Goal: Task Accomplishment & Management: Complete application form

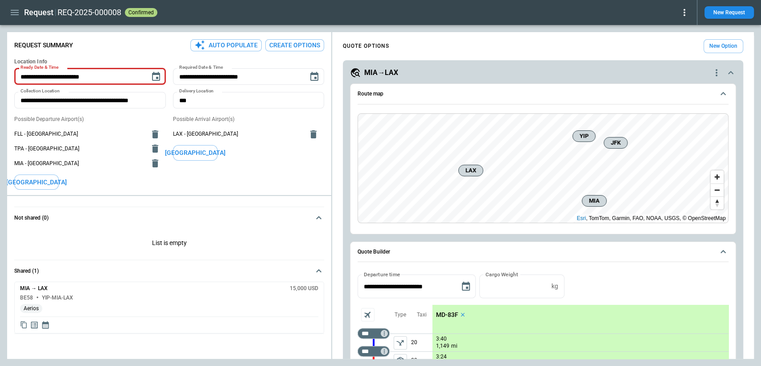
click at [15, 21] on div "Request REQ-2025-000008 confirmed New Request" at bounding box center [380, 12] width 761 height 25
click at [15, 18] on button "button" at bounding box center [14, 13] width 15 height 16
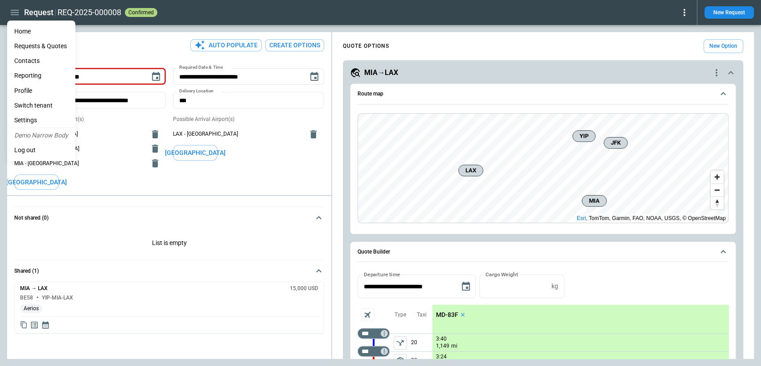
click at [29, 33] on li "Home" at bounding box center [41, 31] width 68 height 15
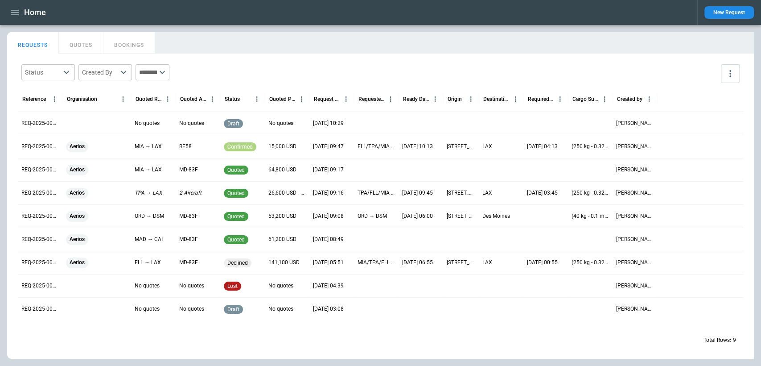
click at [18, 20] on div "Home New Request" at bounding box center [380, 12] width 761 height 25
click at [16, 15] on icon "button" at bounding box center [14, 12] width 11 height 11
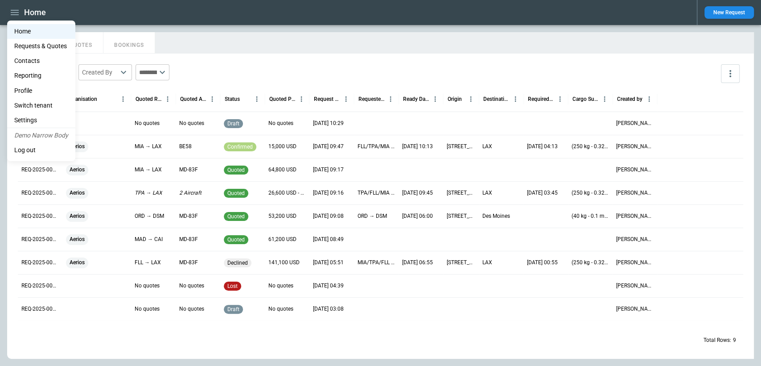
click at [35, 62] on li "Contacts" at bounding box center [41, 61] width 68 height 15
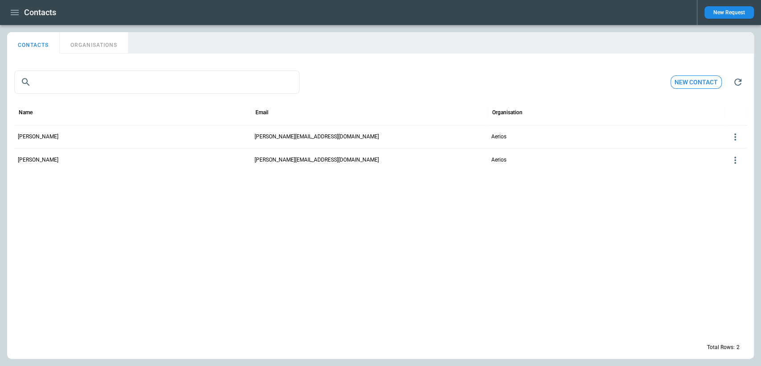
click at [16, 12] on icon "button" at bounding box center [15, 12] width 8 height 5
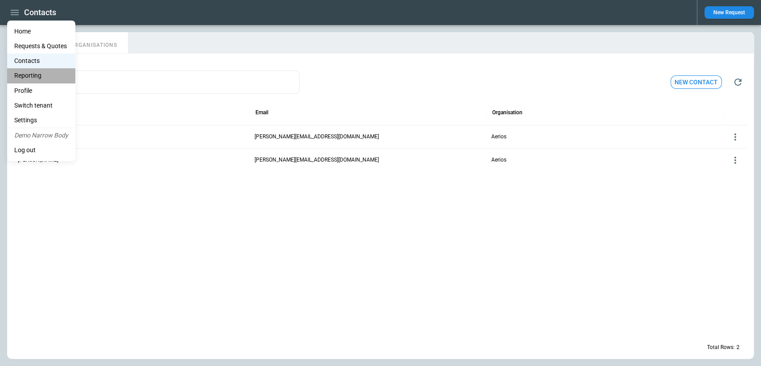
click at [35, 73] on li "Reporting" at bounding box center [41, 75] width 68 height 15
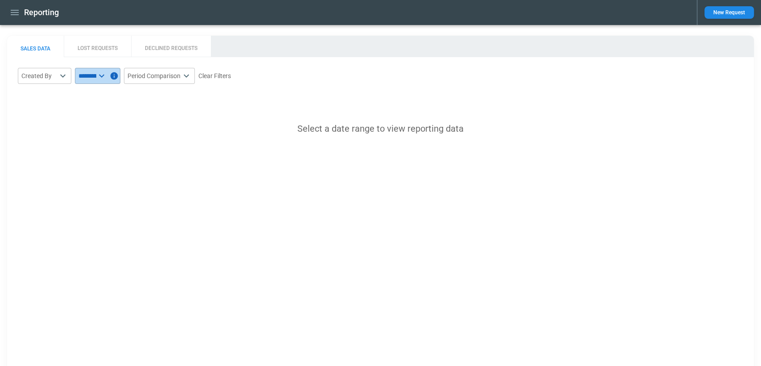
click at [95, 78] on input "text" at bounding box center [85, 76] width 21 height 16
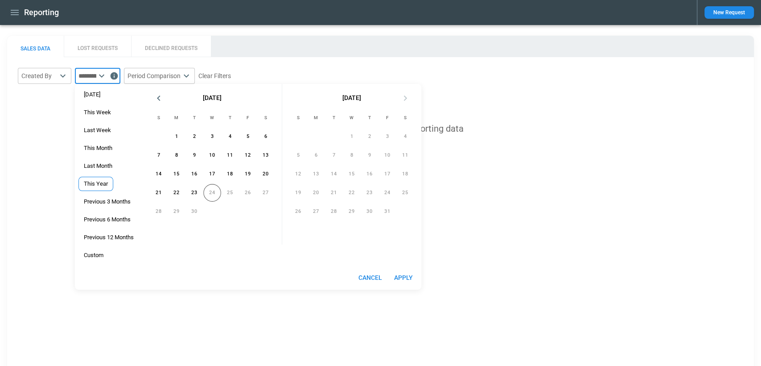
click at [108, 182] on span "This Year" at bounding box center [96, 183] width 34 height 7
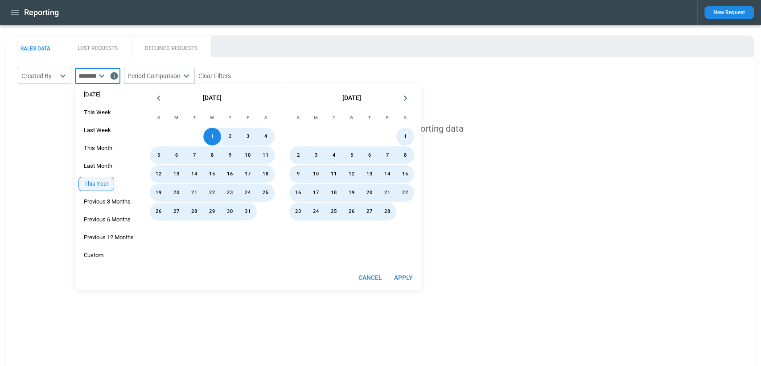
click at [402, 274] on button "Apply" at bounding box center [403, 277] width 29 height 17
type input "*********"
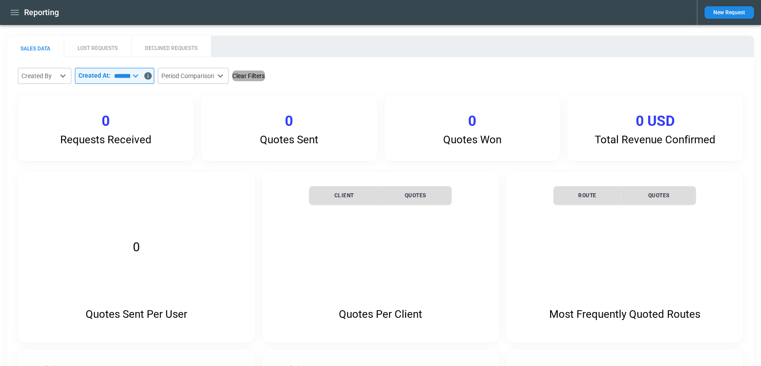
click at [263, 73] on button "Clear Filters" at bounding box center [248, 75] width 33 height 11
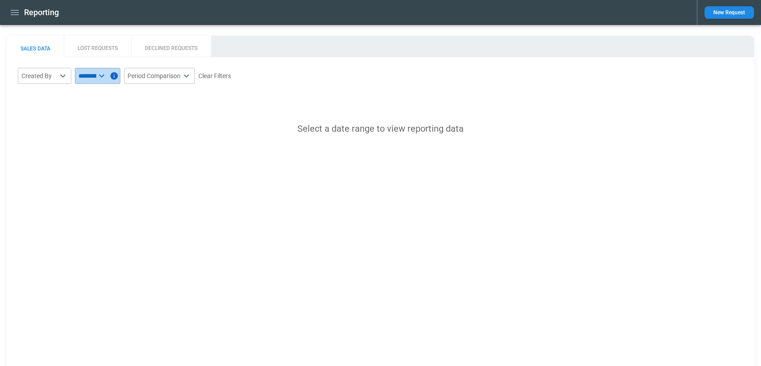
click at [104, 76] on icon at bounding box center [101, 75] width 5 height 3
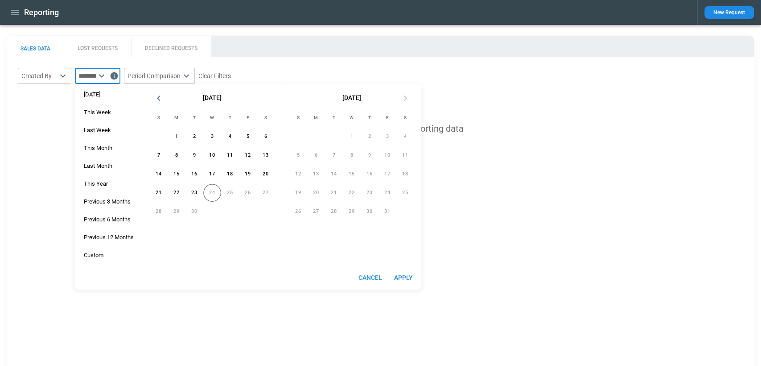
click at [118, 187] on div "[DATE] This Week Last Week This Month Last Month This Year Previous 3 Months Pr…" at bounding box center [109, 175] width 68 height 182
click at [103, 181] on span "This Year" at bounding box center [96, 183] width 34 height 7
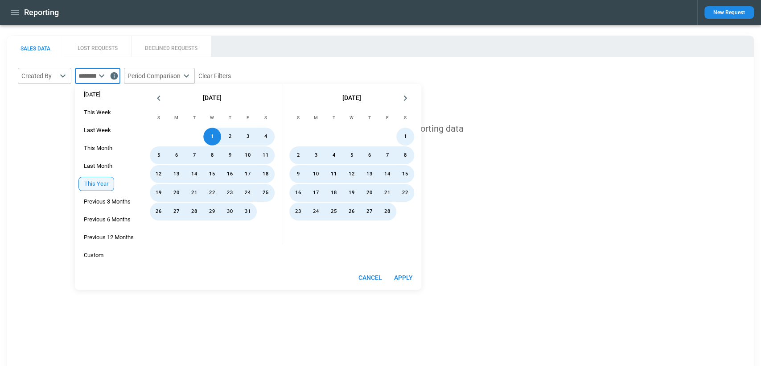
click at [405, 272] on button "Apply" at bounding box center [403, 277] width 29 height 17
type input "*********"
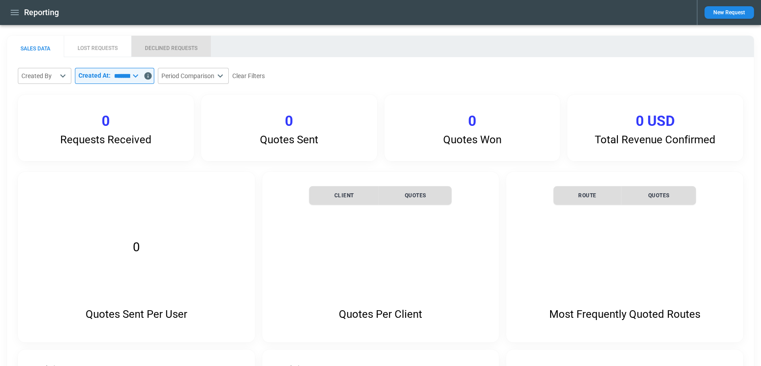
click at [176, 43] on button "DECLINED REQUESTS" at bounding box center [171, 46] width 80 height 21
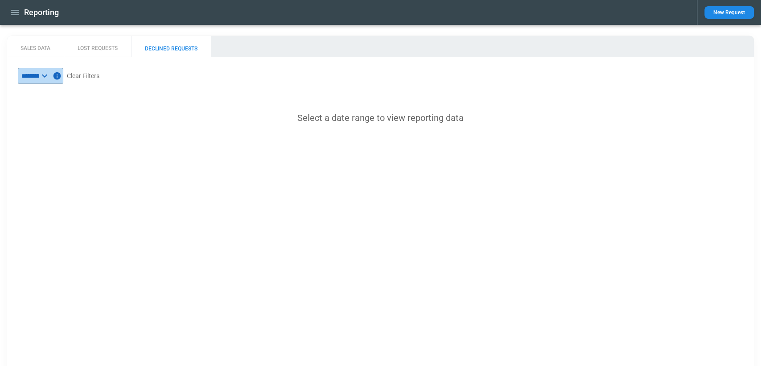
click at [50, 74] on icon at bounding box center [44, 75] width 11 height 11
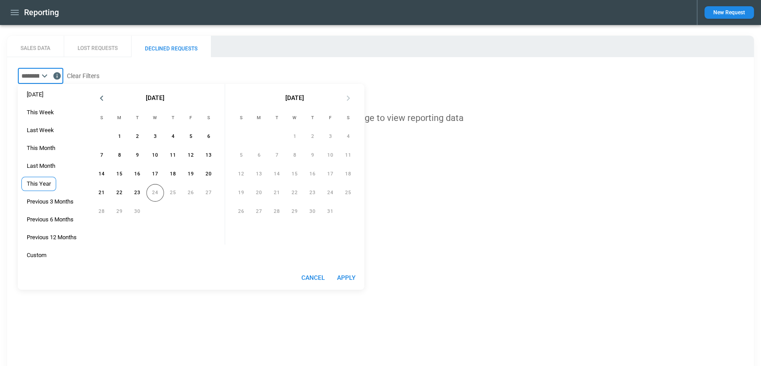
click at [56, 182] on div "[DATE] This Week Last Week This Month Last Month This Year Previous 3 Months Pr…" at bounding box center [52, 175] width 68 height 182
click at [56, 182] on span "This Year" at bounding box center [39, 183] width 34 height 7
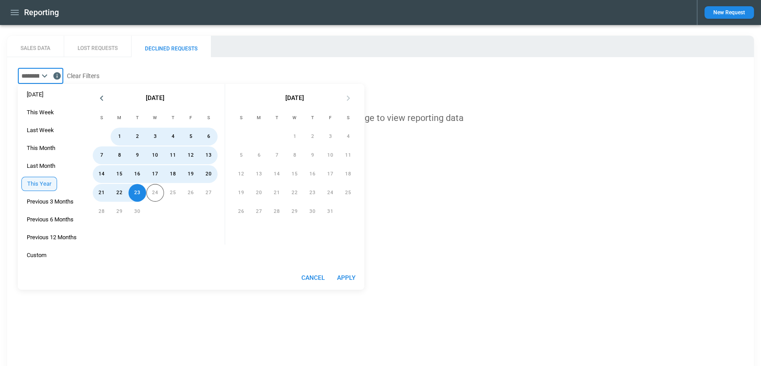
click at [341, 274] on button "Apply" at bounding box center [346, 277] width 29 height 17
type input "*********"
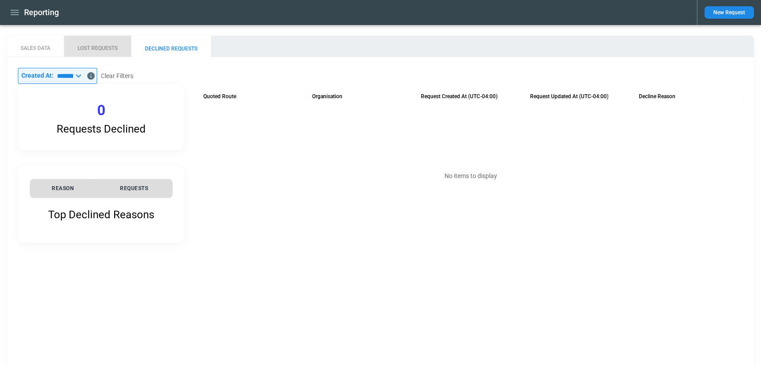
click at [118, 45] on button "LOST REQUESTS" at bounding box center [97, 46] width 67 height 21
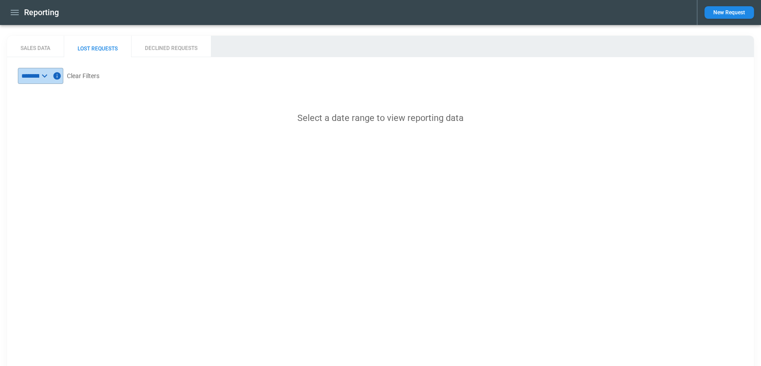
click at [50, 77] on icon at bounding box center [44, 75] width 11 height 11
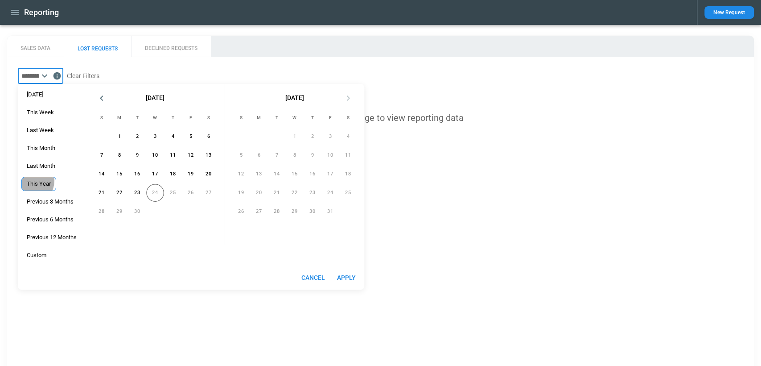
click at [37, 180] on span "This Year" at bounding box center [39, 183] width 34 height 7
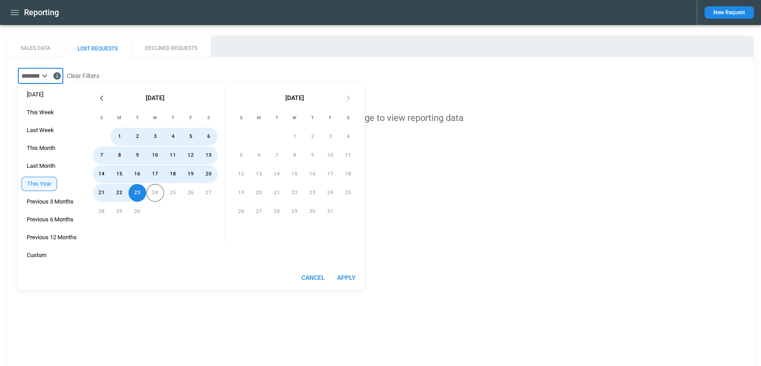
click at [344, 274] on button "Apply" at bounding box center [346, 277] width 29 height 17
type input "*********"
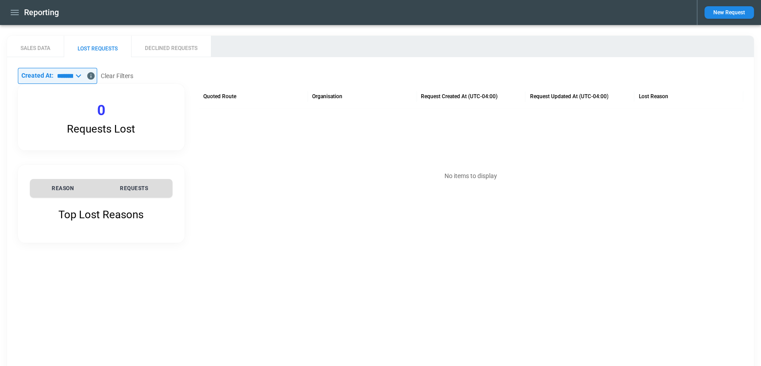
click at [458, 71] on div "​ Created At: ********* ​ Clear Filters Requests Lost 0 Top Lost Reasons REASON…" at bounding box center [381, 155] width 726 height 175
click at [365, 178] on div "No items to display" at bounding box center [471, 176] width 545 height 134
click at [369, 79] on div "​ Created At: ********* ​ Clear Filters Requests Lost 0 Top Lost Reasons REASON…" at bounding box center [381, 155] width 726 height 175
click at [21, 20] on div "Reporting" at bounding box center [348, 13] width 683 height 16
click at [18, 15] on icon "button" at bounding box center [15, 12] width 8 height 5
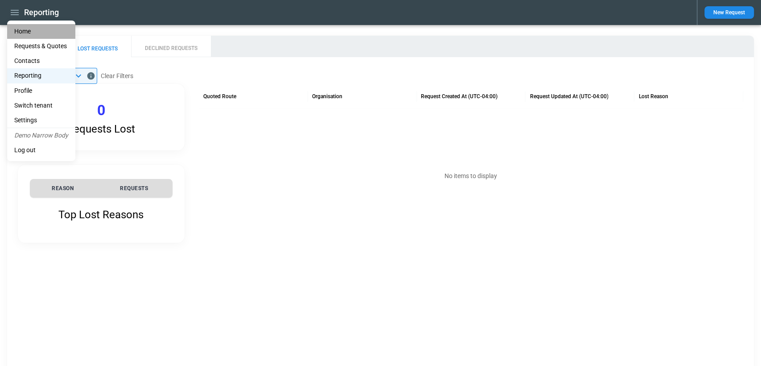
click at [22, 34] on li "Home" at bounding box center [41, 31] width 68 height 15
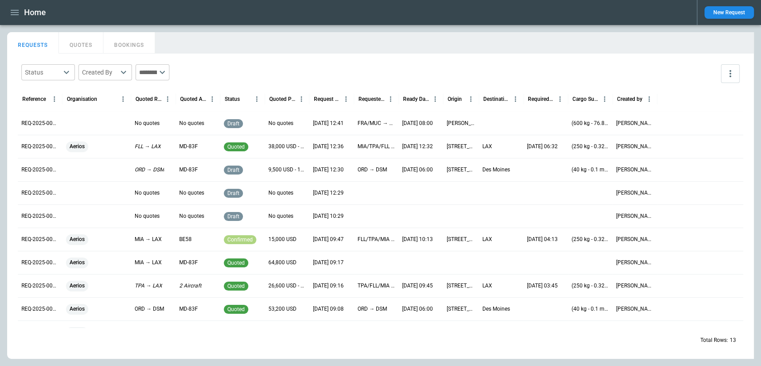
click at [299, 122] on div "No quotes" at bounding box center [287, 123] width 45 height 23
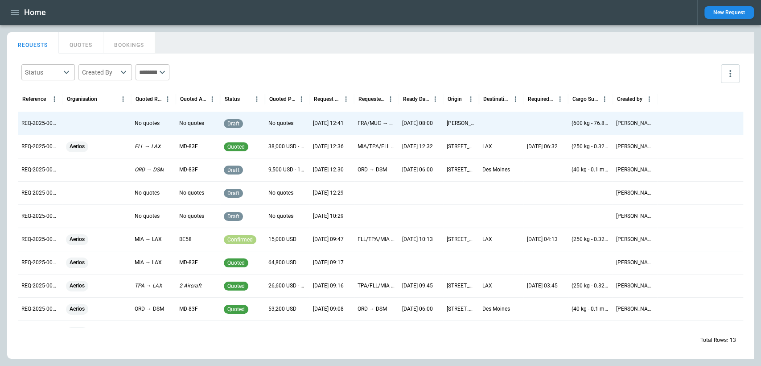
click at [299, 122] on div "No quotes" at bounding box center [287, 123] width 45 height 23
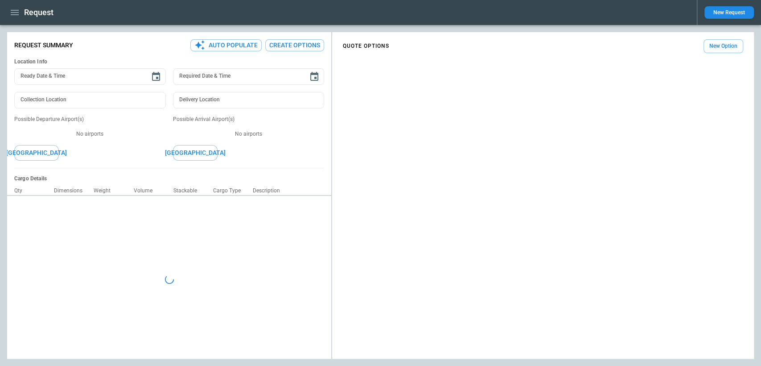
type textarea "*"
type input "**********"
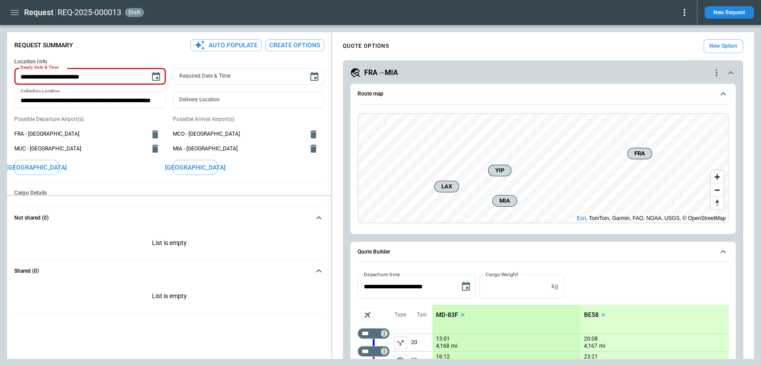
click at [682, 13] on icon at bounding box center [684, 12] width 11 height 11
type textarea "*"
click at [643, 34] on div at bounding box center [380, 183] width 761 height 366
click at [17, 13] on icon "button" at bounding box center [14, 12] width 11 height 11
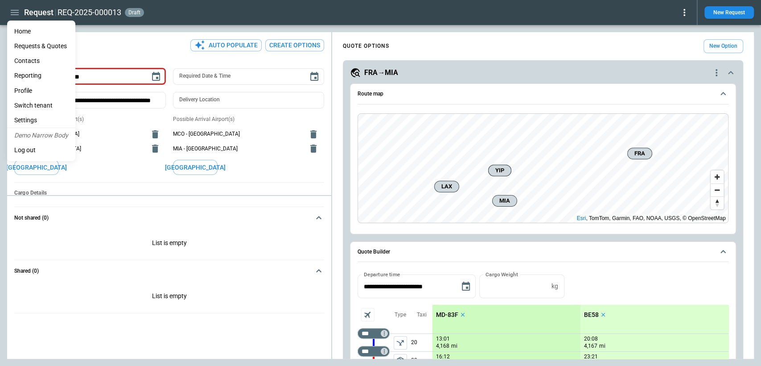
click at [29, 73] on li "Reporting" at bounding box center [41, 75] width 68 height 15
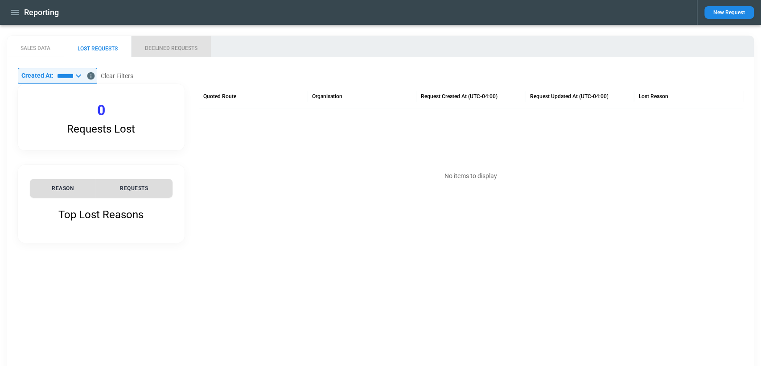
click at [174, 46] on button "DECLINED REQUESTS" at bounding box center [171, 46] width 80 height 21
click at [108, 46] on button "LOST REQUESTS" at bounding box center [97, 46] width 67 height 21
click at [36, 45] on button "SALES DATA" at bounding box center [35, 46] width 57 height 21
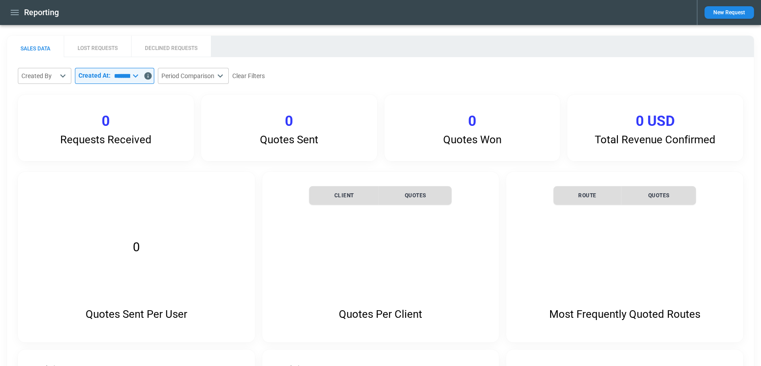
click at [9, 16] on icon "button" at bounding box center [14, 12] width 11 height 11
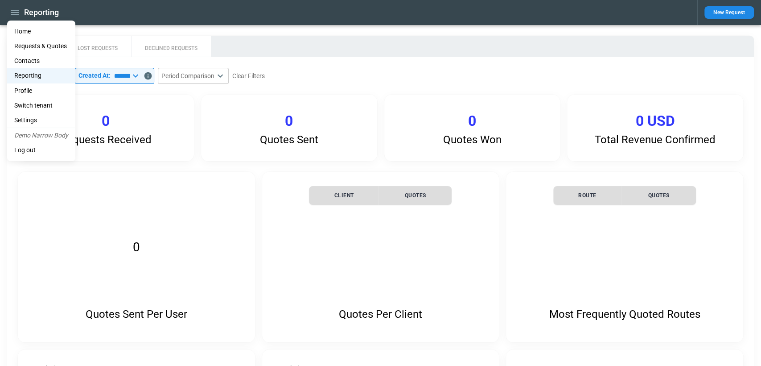
click at [31, 45] on Quotes "Requests & Quotes" at bounding box center [41, 46] width 68 height 15
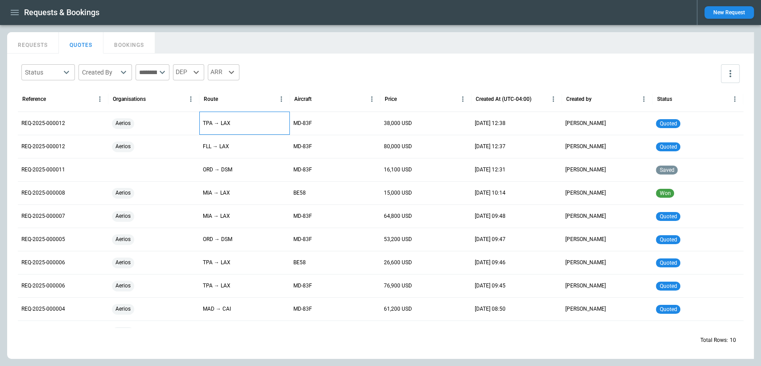
click at [273, 129] on div "TPA → LAX" at bounding box center [244, 123] width 91 height 23
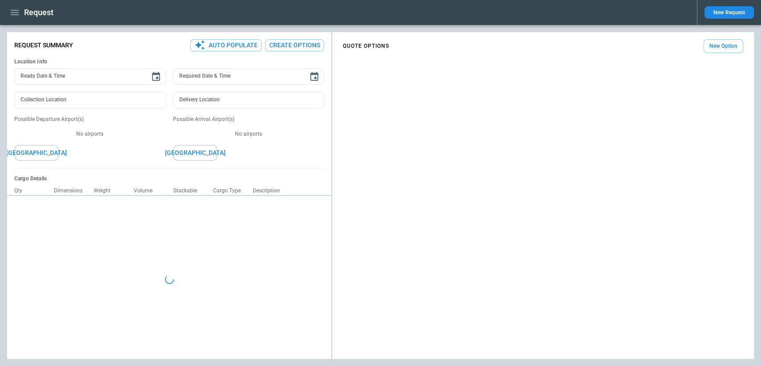
type input "**********"
type input "***"
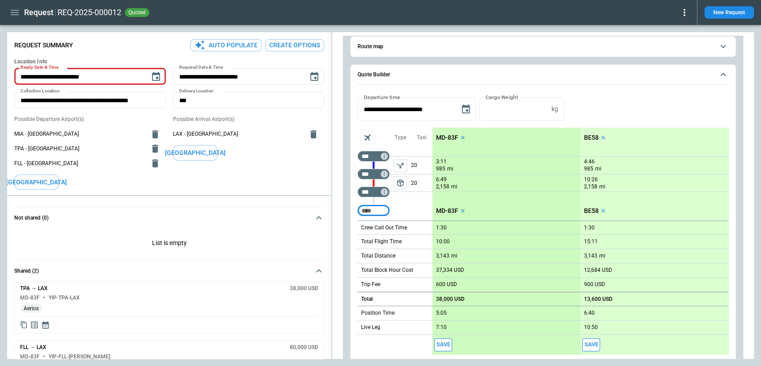
scroll to position [12, 0]
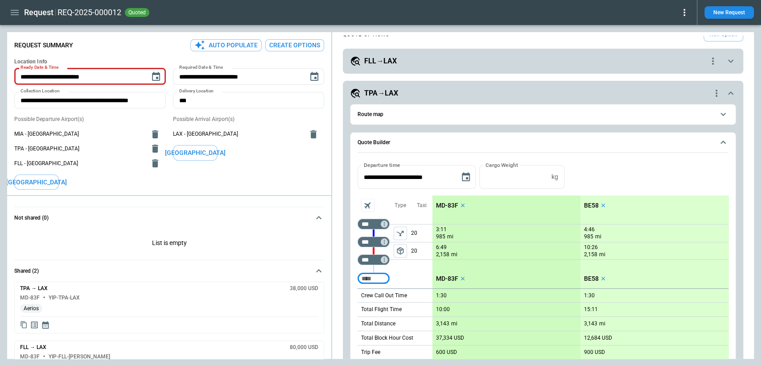
click at [727, 88] on icon "scrollable content" at bounding box center [731, 93] width 11 height 11
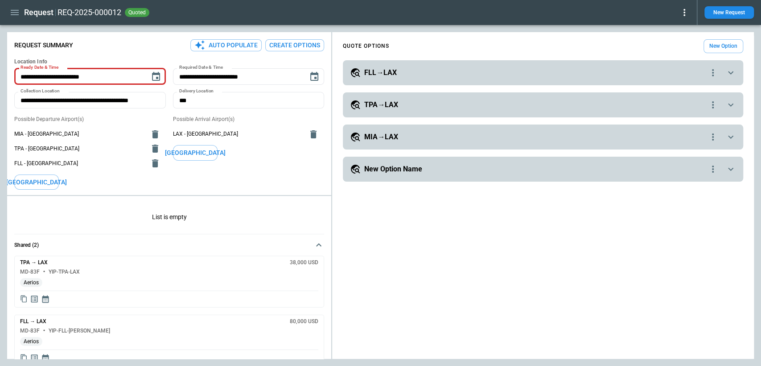
scroll to position [33, 0]
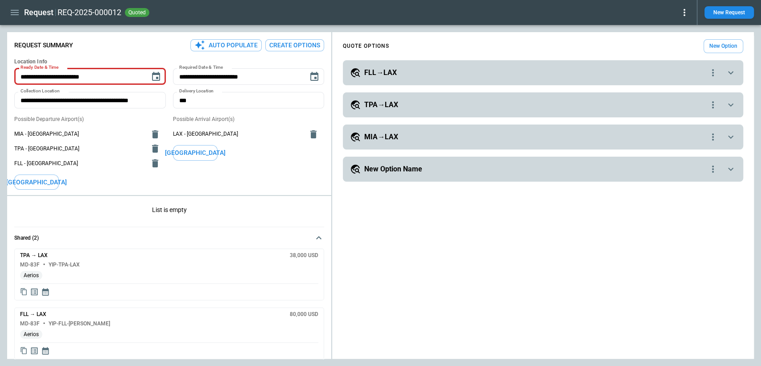
click at [25, 291] on icon "Copy quote content" at bounding box center [24, 292] width 8 height 8
click at [71, 265] on h6 "YIP-TPA-LAX" at bounding box center [64, 265] width 31 height 6
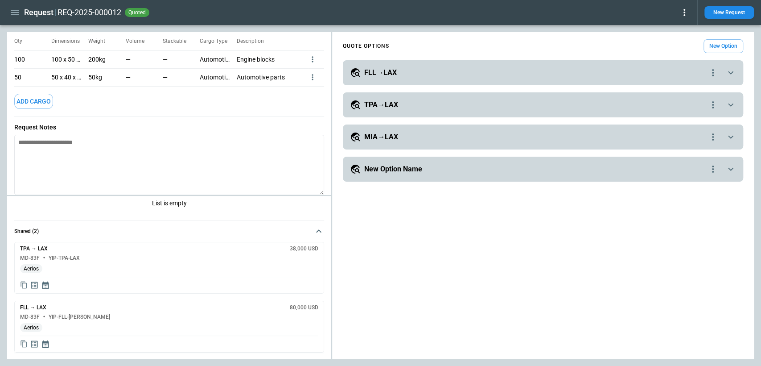
scroll to position [209, 0]
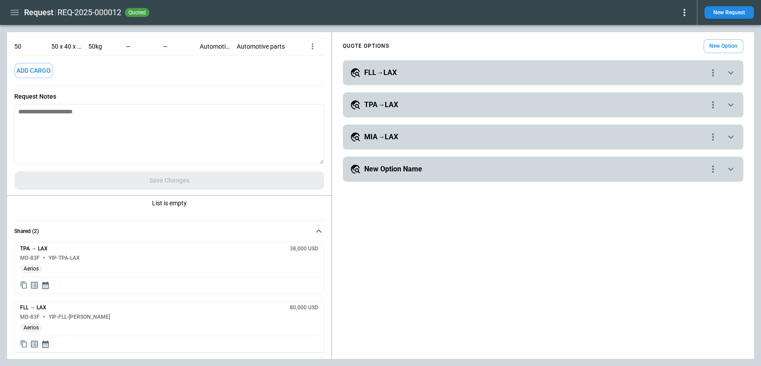
type textarea "*"
click at [112, 127] on textarea at bounding box center [169, 134] width 310 height 60
paste textarea "**********"
type textarea "**********"
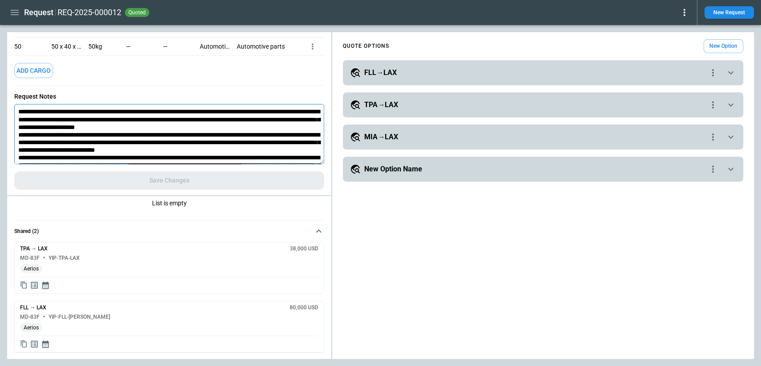
type textarea "*"
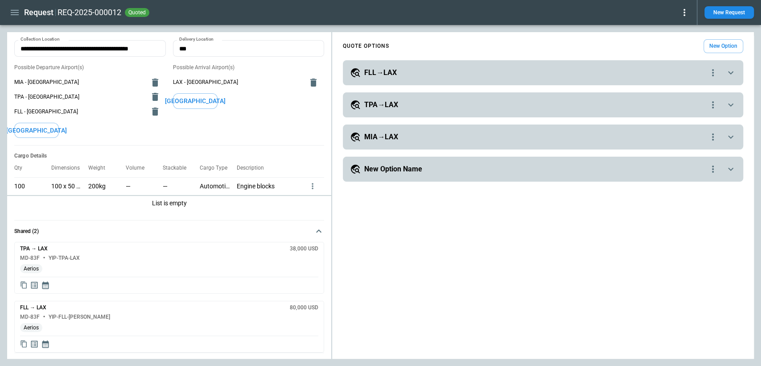
scroll to position [53, 0]
click at [306, 231] on div "**********" at bounding box center [380, 195] width 747 height 327
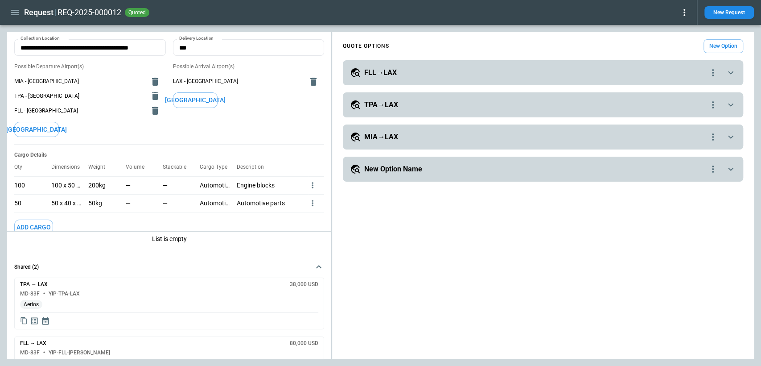
type textarea "**********"
click at [495, 79] on div "**********" at bounding box center [543, 72] width 400 height 25
click at [553, 68] on div "FLL→LAX" at bounding box center [528, 72] width 357 height 11
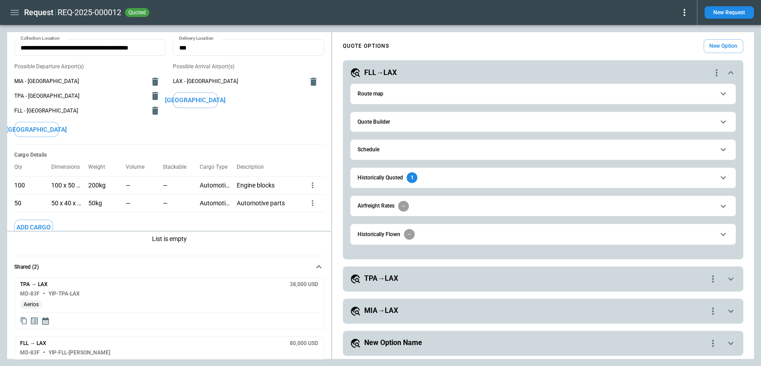
click at [416, 115] on button "Quote Builder" at bounding box center [543, 122] width 371 height 20
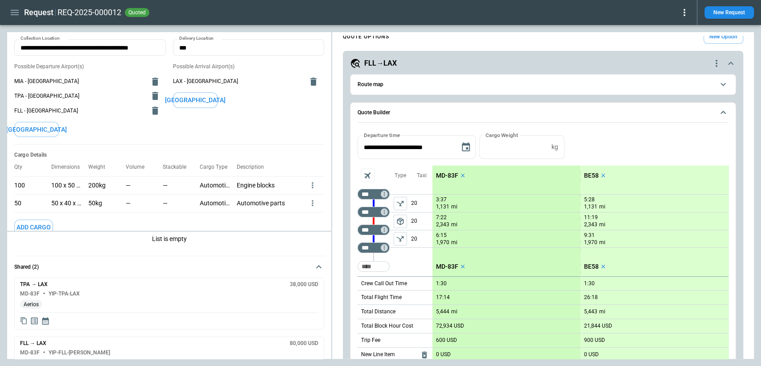
scroll to position [0, 0]
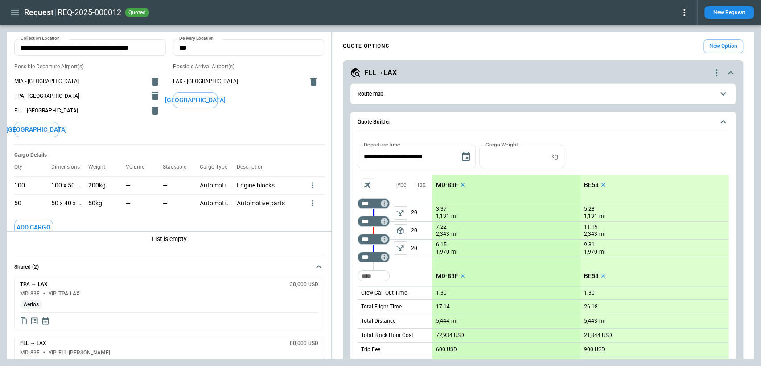
click at [721, 46] on button "New Option" at bounding box center [724, 46] width 40 height 14
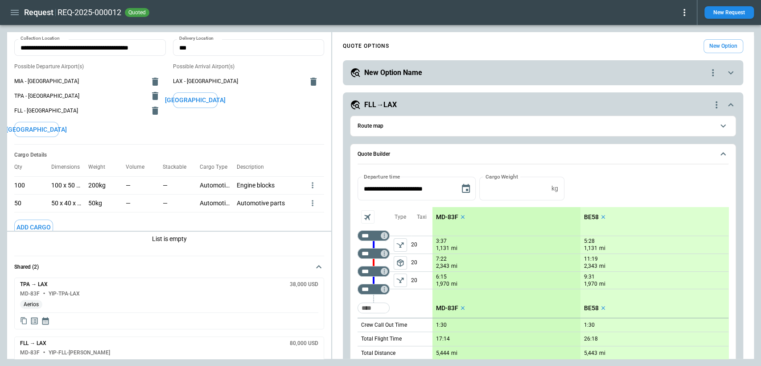
click at [471, 69] on div "New Option Name" at bounding box center [528, 72] width 357 height 11
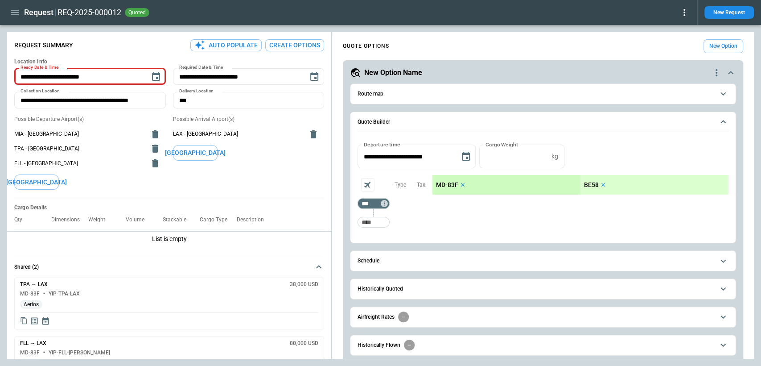
click at [301, 49] on button "Create Options" at bounding box center [294, 45] width 59 height 12
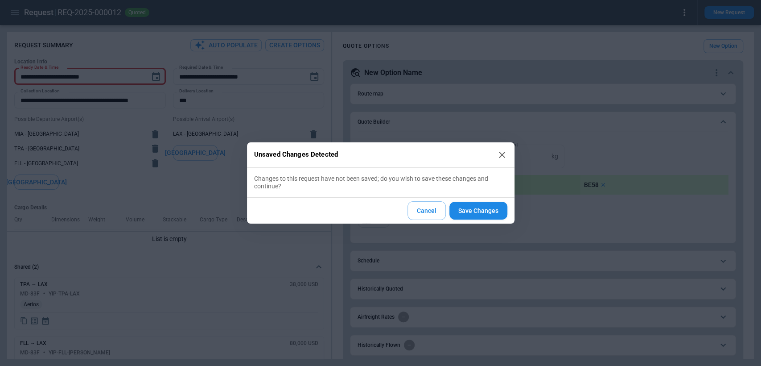
click at [476, 212] on button "Save Changes" at bounding box center [479, 211] width 58 height 18
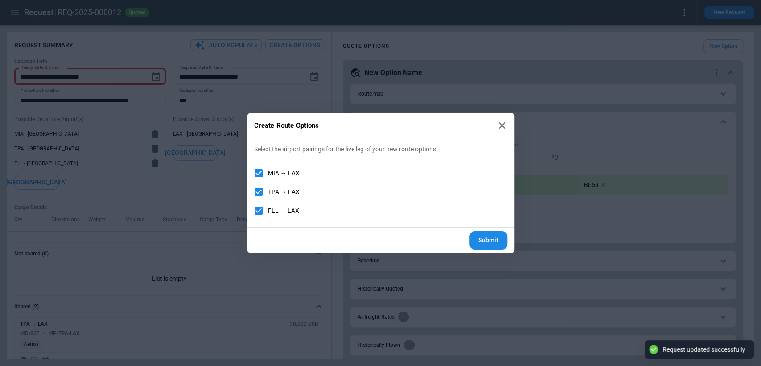
click at [484, 236] on button "Submit" at bounding box center [489, 240] width 38 height 18
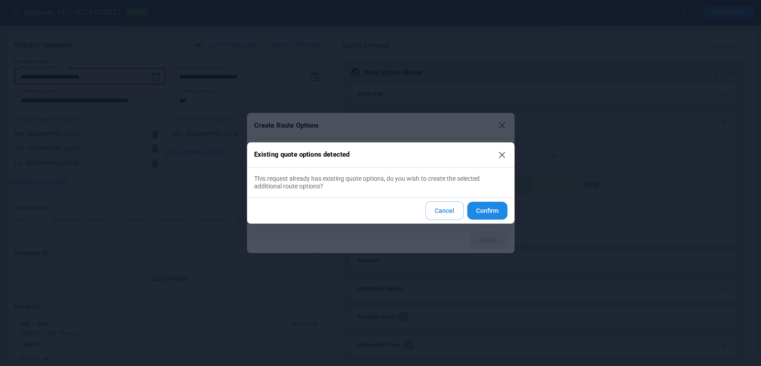
click at [484, 205] on button "Confirm" at bounding box center [487, 211] width 40 height 18
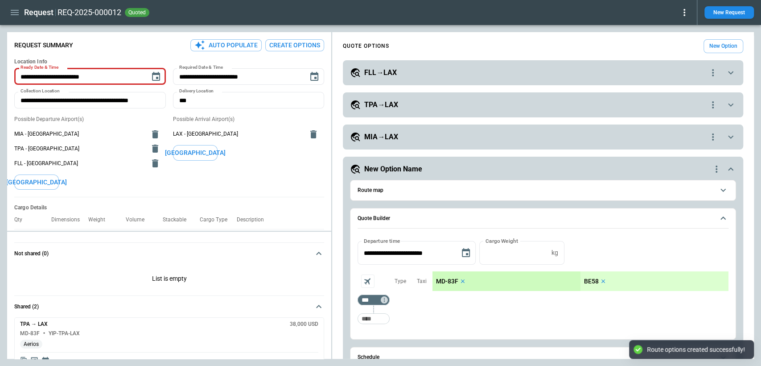
type textarea "*"
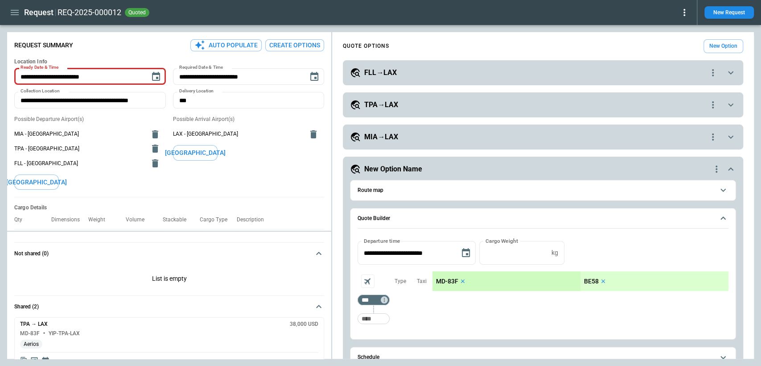
click at [456, 104] on div "TPA→LAX" at bounding box center [528, 104] width 357 height 11
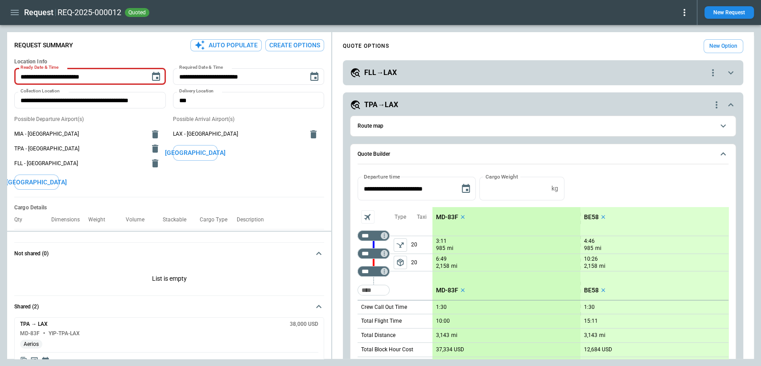
click at [477, 108] on div "TPA→LAX" at bounding box center [530, 104] width 361 height 11
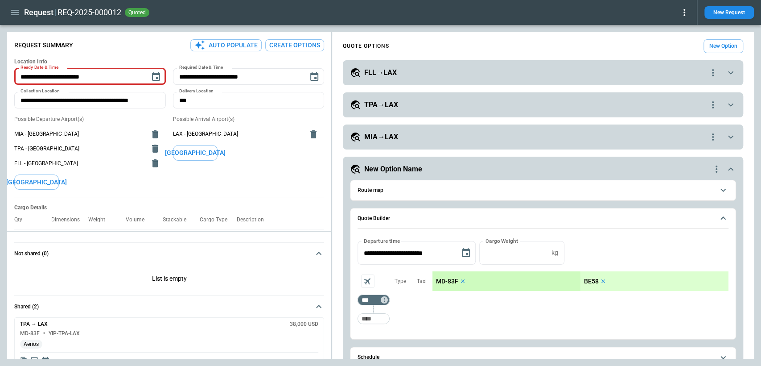
click at [450, 134] on div "MIA→LAX" at bounding box center [528, 137] width 357 height 11
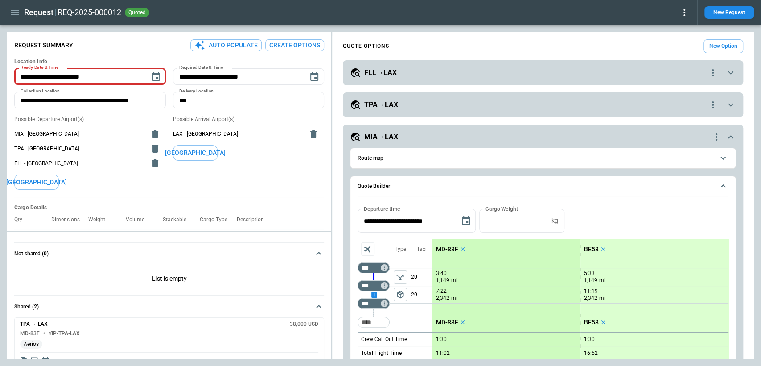
click at [373, 294] on div "scrollable content" at bounding box center [374, 294] width 32 height 0
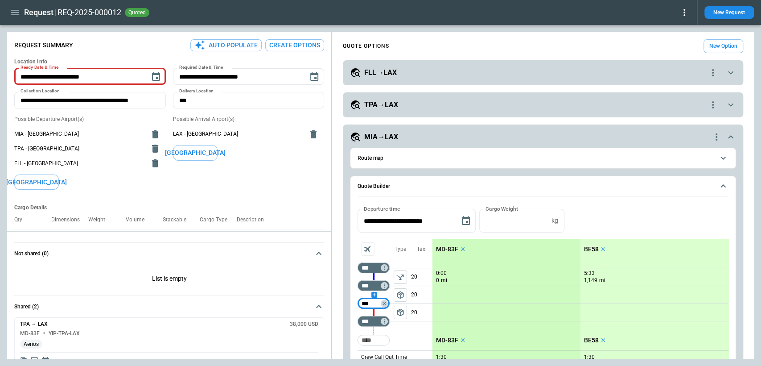
type input "***"
click at [375, 339] on input "Too short" at bounding box center [374, 340] width 29 height 16
type input "***"
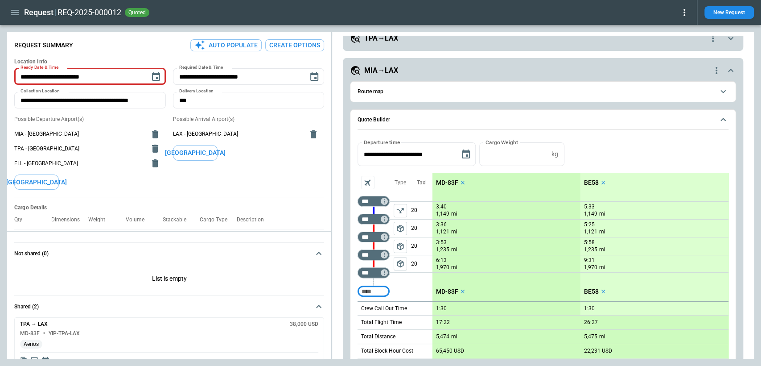
scroll to position [100, 0]
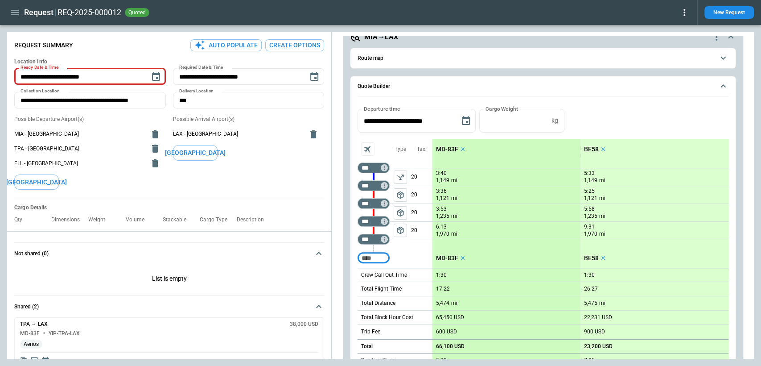
click at [704, 83] on span "Quote Builder" at bounding box center [536, 86] width 356 height 6
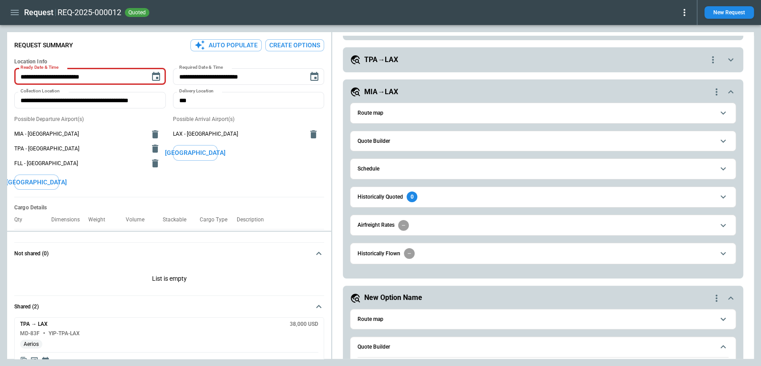
scroll to position [44, 0]
click at [739, 92] on div "**********" at bounding box center [543, 180] width 400 height 199
click at [730, 91] on icon "scrollable content" at bounding box center [730, 92] width 5 height 3
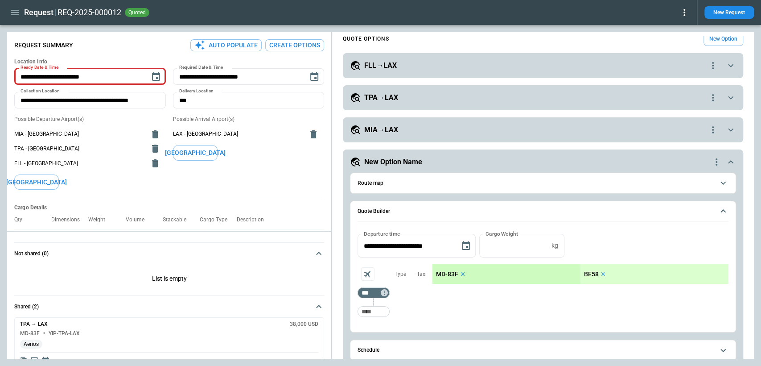
scroll to position [5, 0]
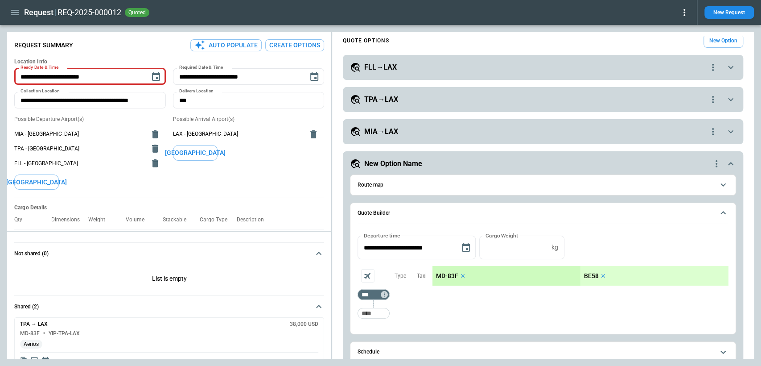
click at [733, 70] on icon "scrollable content" at bounding box center [731, 67] width 11 height 11
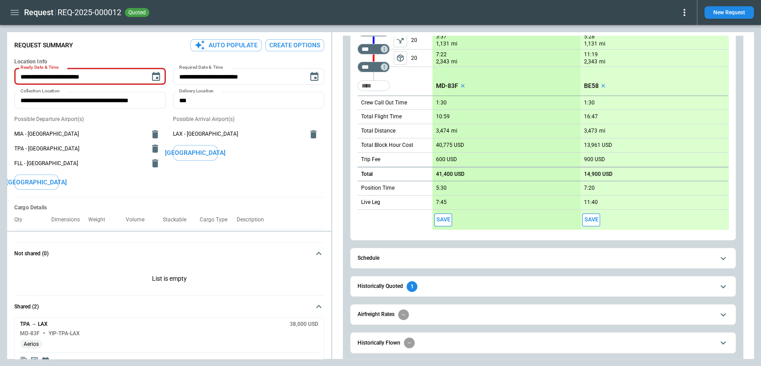
scroll to position [174, 0]
click at [445, 331] on button "Historically Flown" at bounding box center [543, 341] width 371 height 20
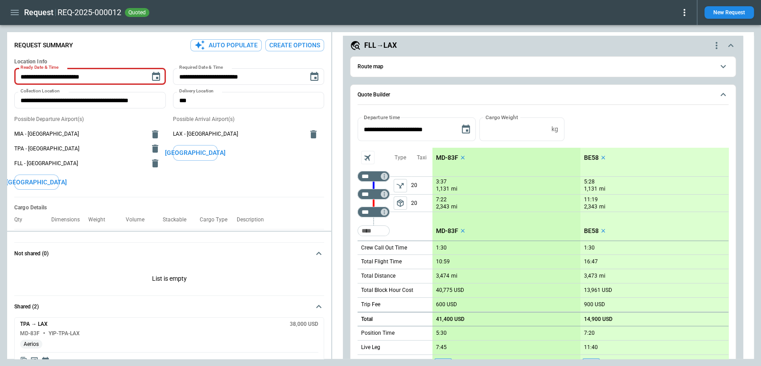
scroll to position [0, 0]
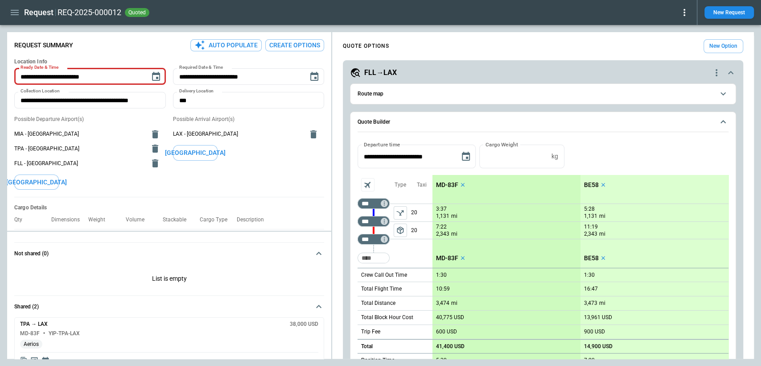
click at [725, 15] on button "New Request" at bounding box center [730, 12] width 50 height 12
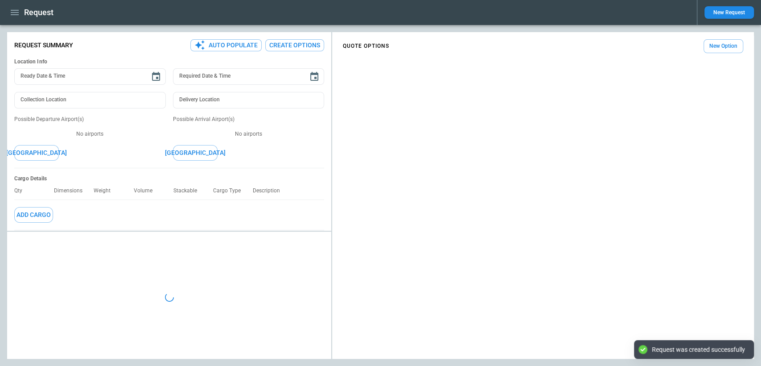
type textarea "*"
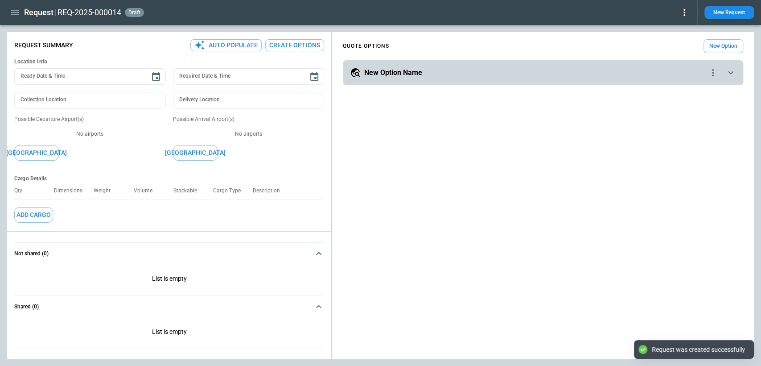
click at [658, 72] on div "New Option Name" at bounding box center [528, 72] width 357 height 11
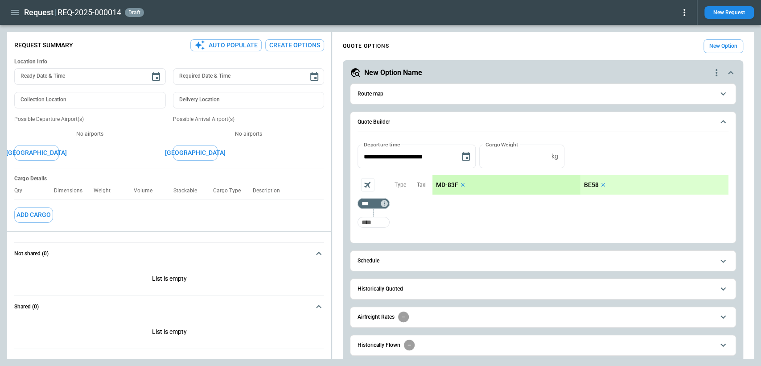
click at [372, 220] on input "Too short" at bounding box center [374, 222] width 29 height 16
type input "***"
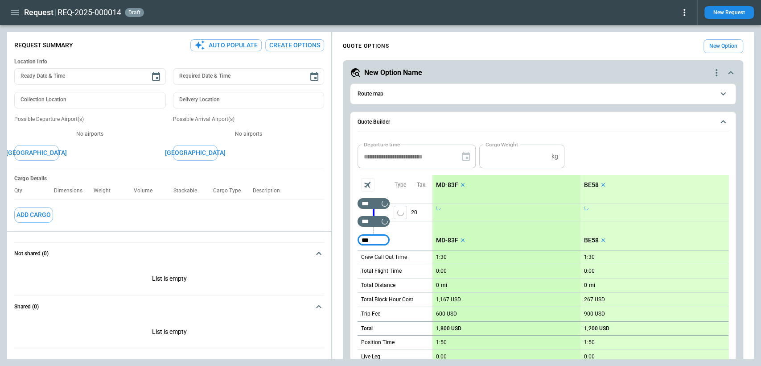
type input "***"
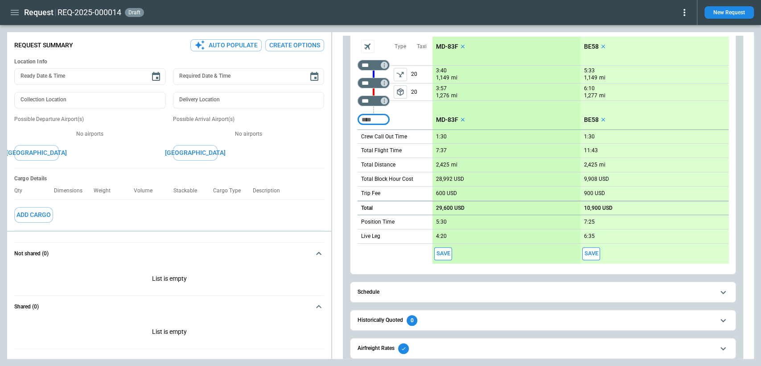
scroll to position [118, 0]
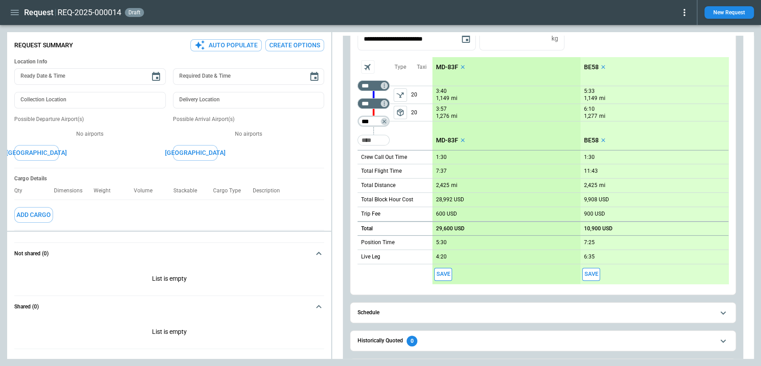
click at [375, 120] on input "***" at bounding box center [372, 121] width 25 height 9
type input "***"
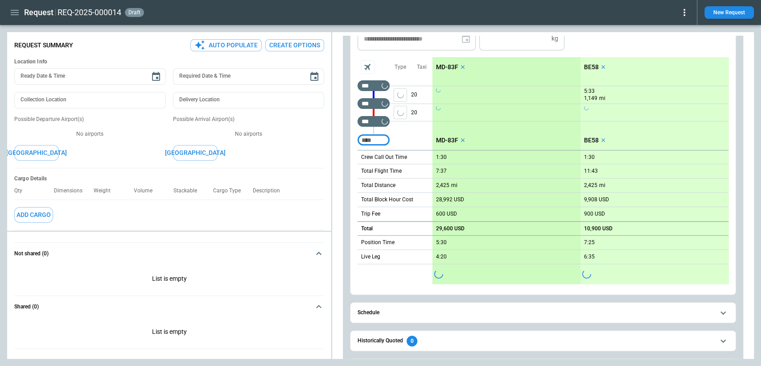
scroll to position [182, 0]
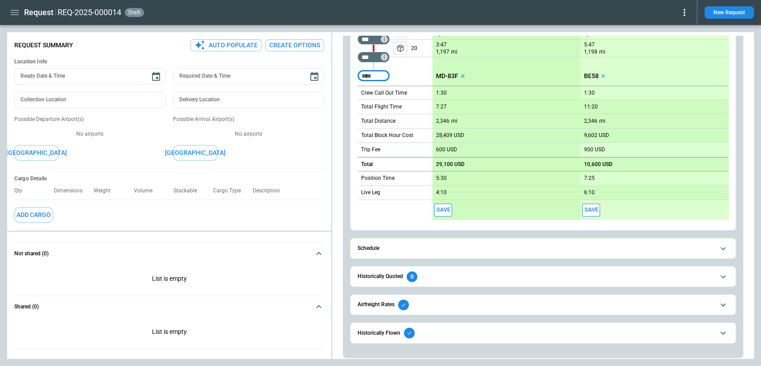
click at [433, 330] on span "Historically Flown" at bounding box center [536, 332] width 356 height 11
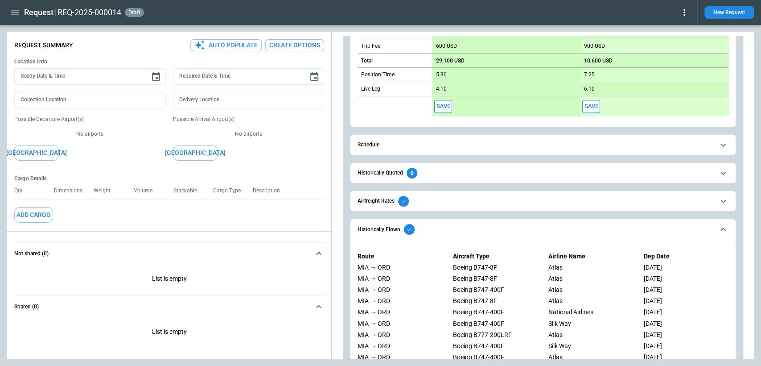
scroll to position [314, 0]
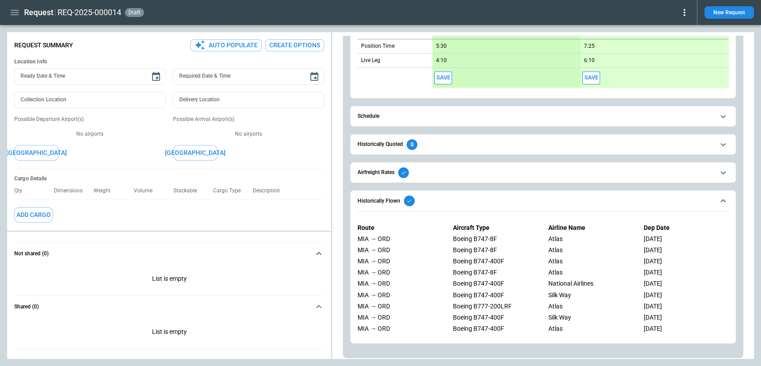
click at [724, 174] on icon "scrollable content" at bounding box center [723, 172] width 11 height 11
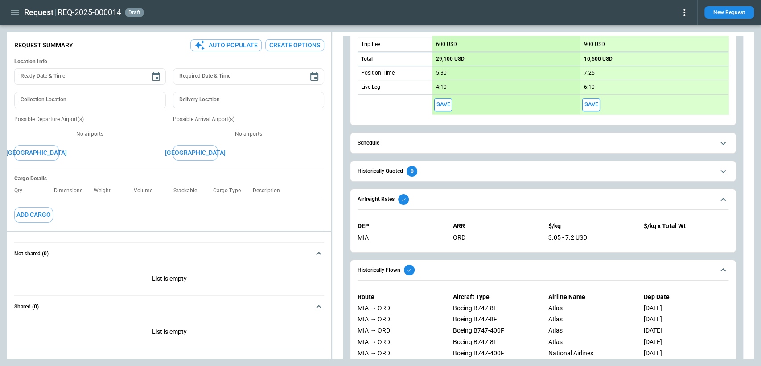
scroll to position [281, 0]
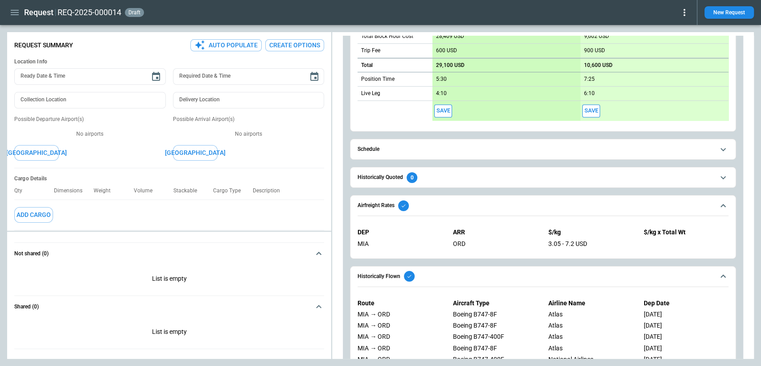
click at [728, 207] on icon "scrollable content" at bounding box center [723, 205] width 11 height 11
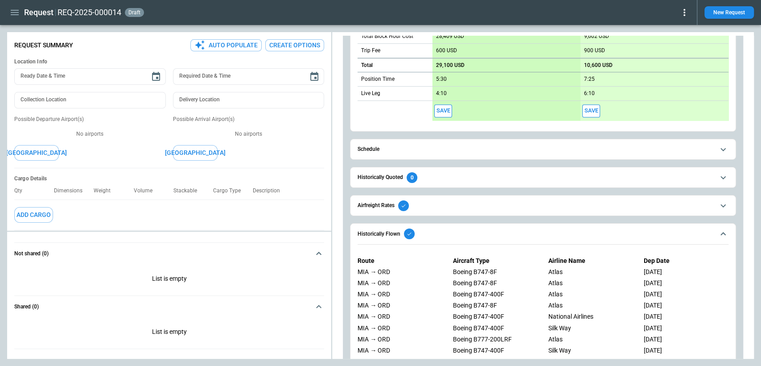
click at [724, 228] on icon "scrollable content" at bounding box center [723, 233] width 11 height 11
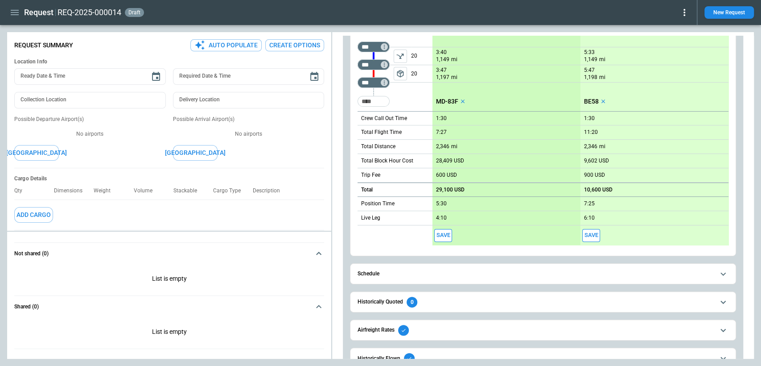
scroll to position [182, 0]
